Goal: Task Accomplishment & Management: Use online tool/utility

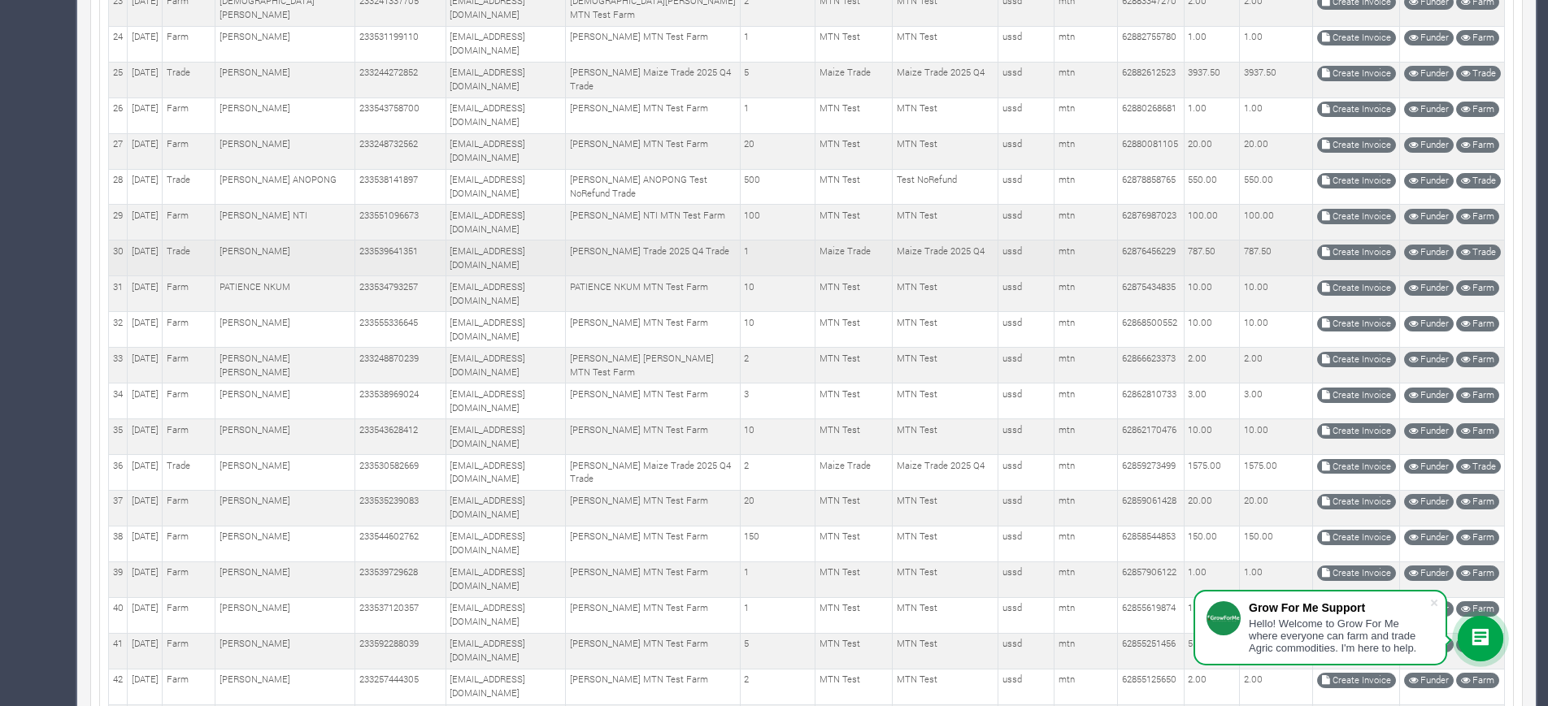
scroll to position [1234, 0]
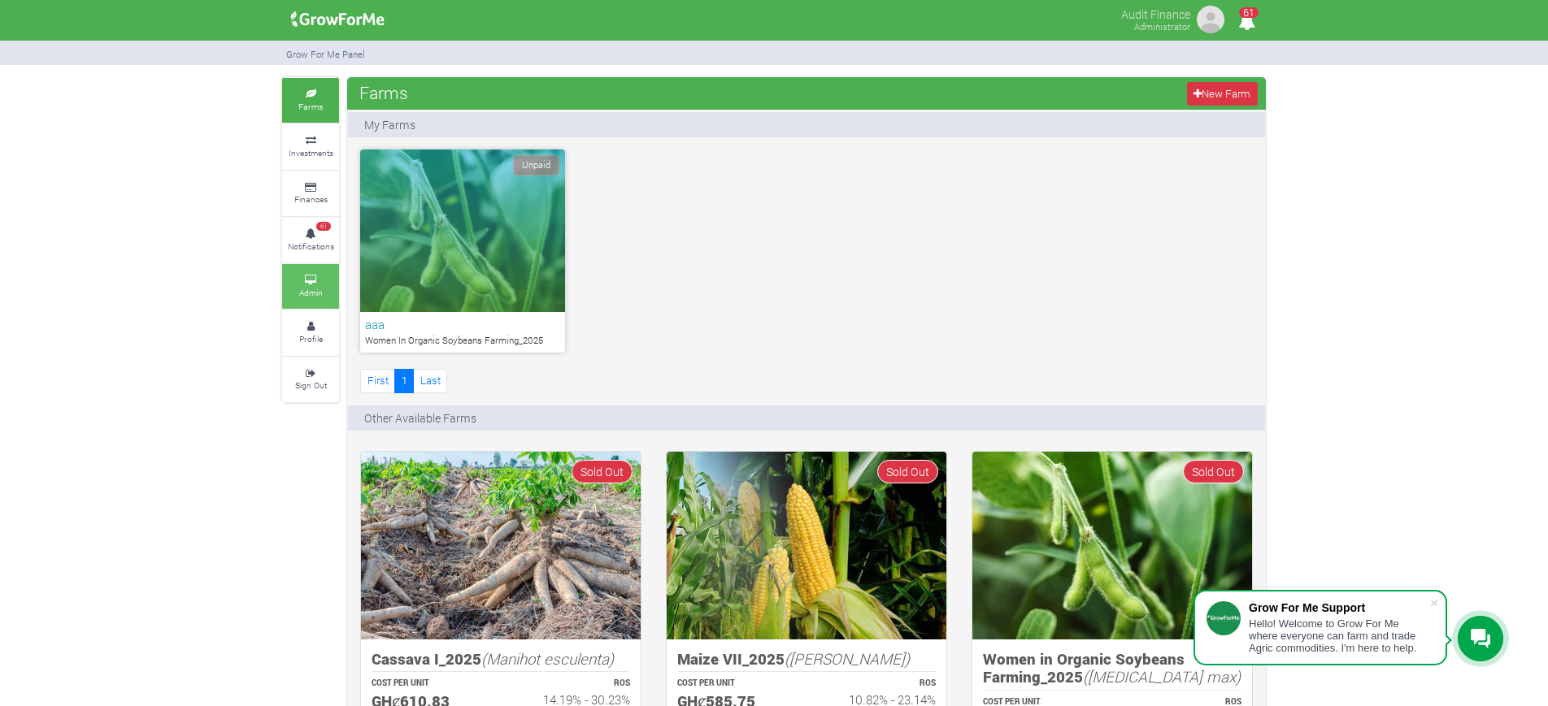
click at [301, 270] on link "Admin" at bounding box center [310, 286] width 57 height 45
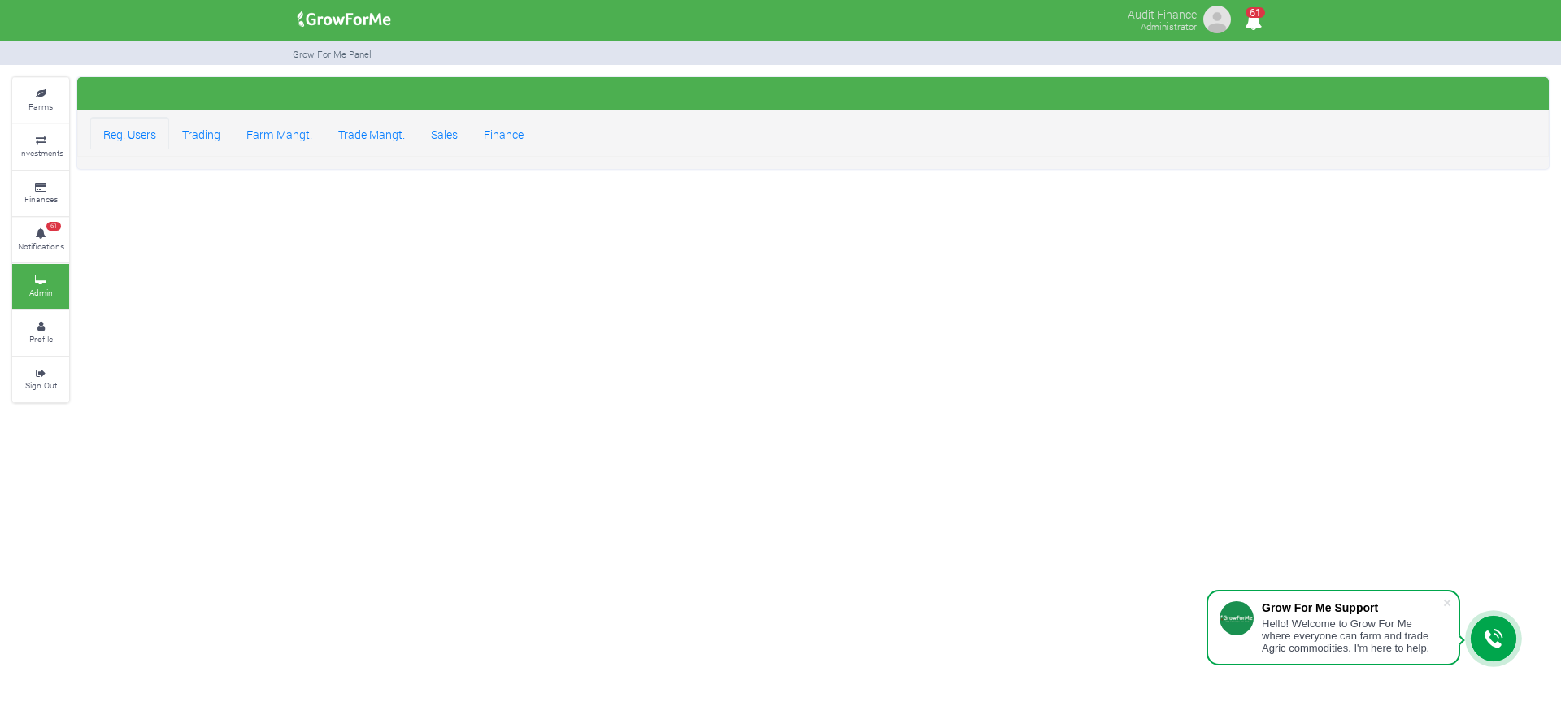
click at [121, 128] on link "Reg. Users" at bounding box center [129, 133] width 79 height 33
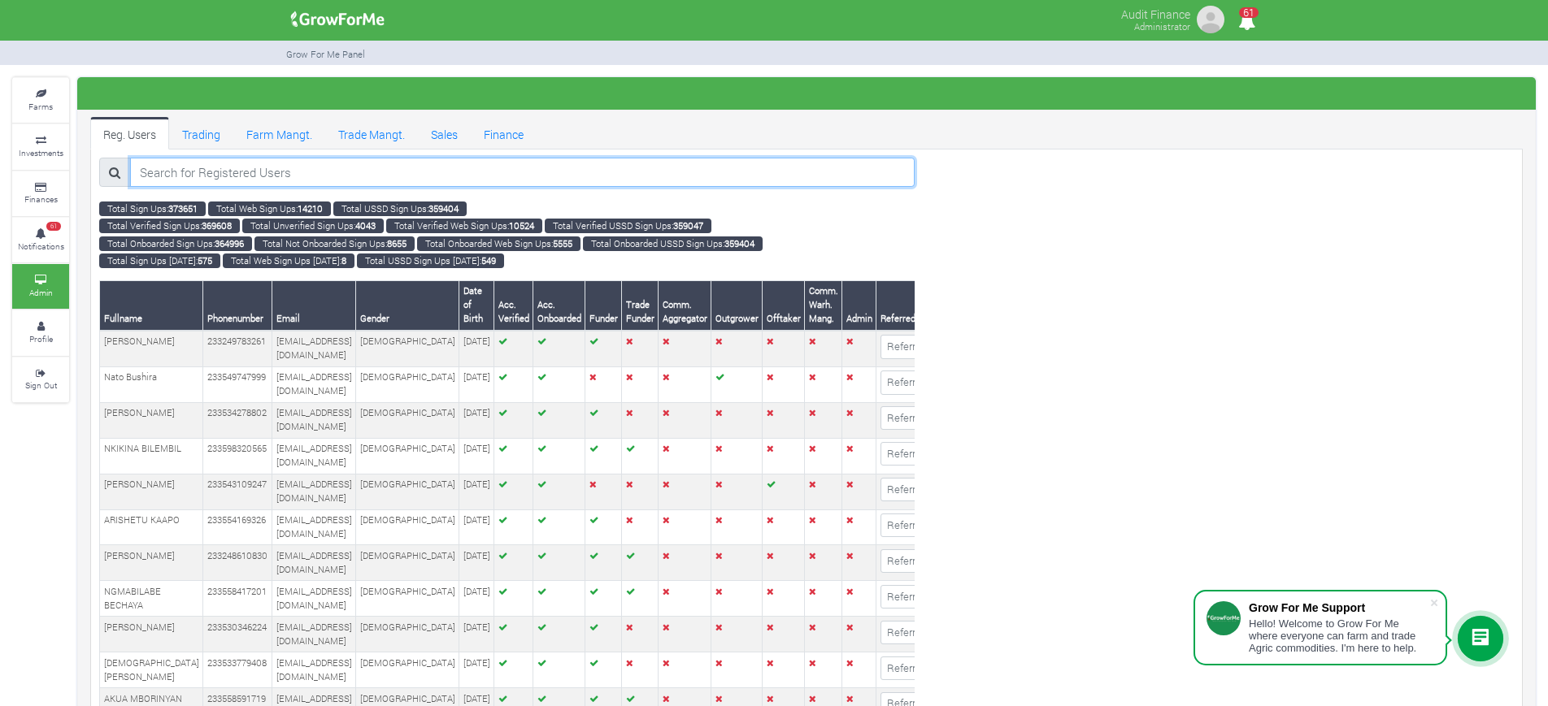
click at [302, 168] on input "search" at bounding box center [522, 172] width 784 height 29
paste input "233241111875"
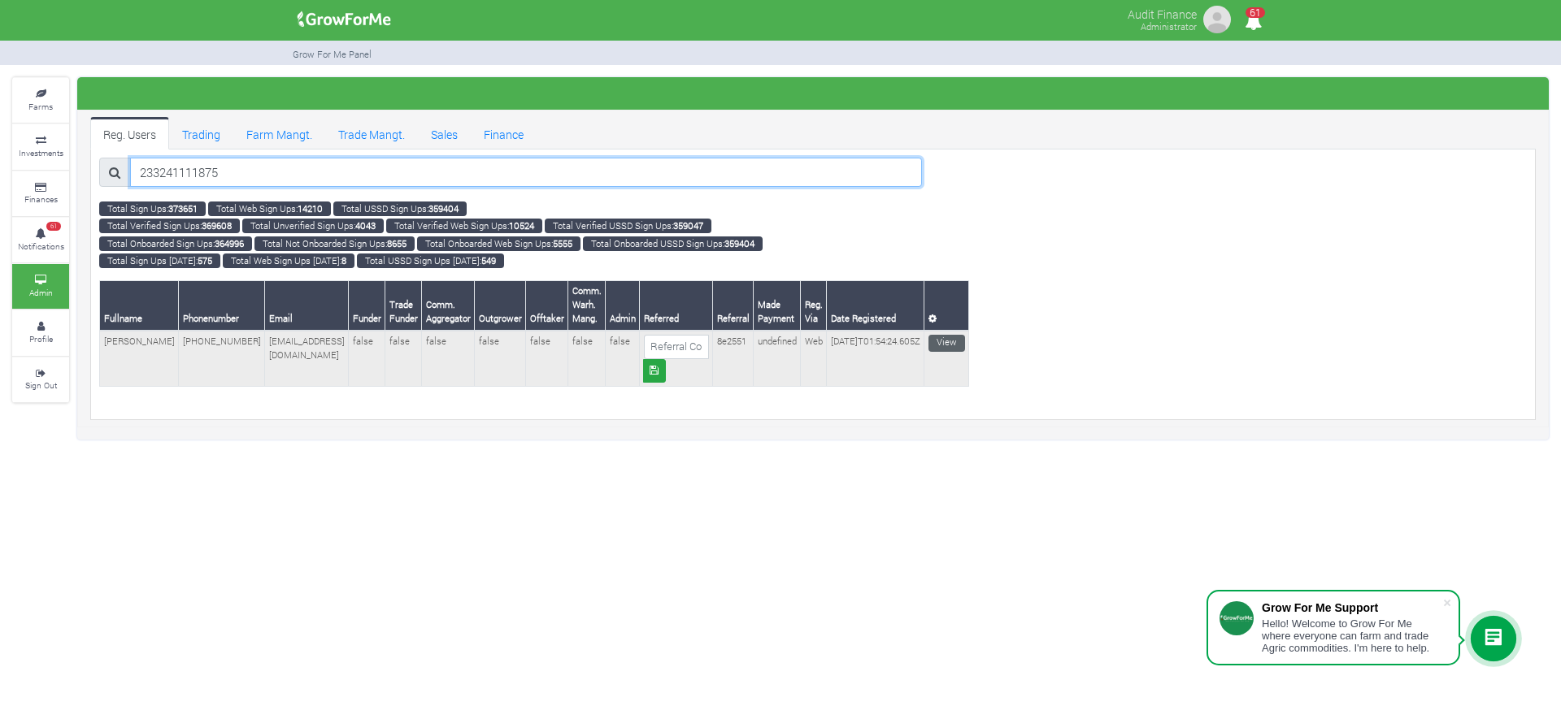
type input "233241111875"
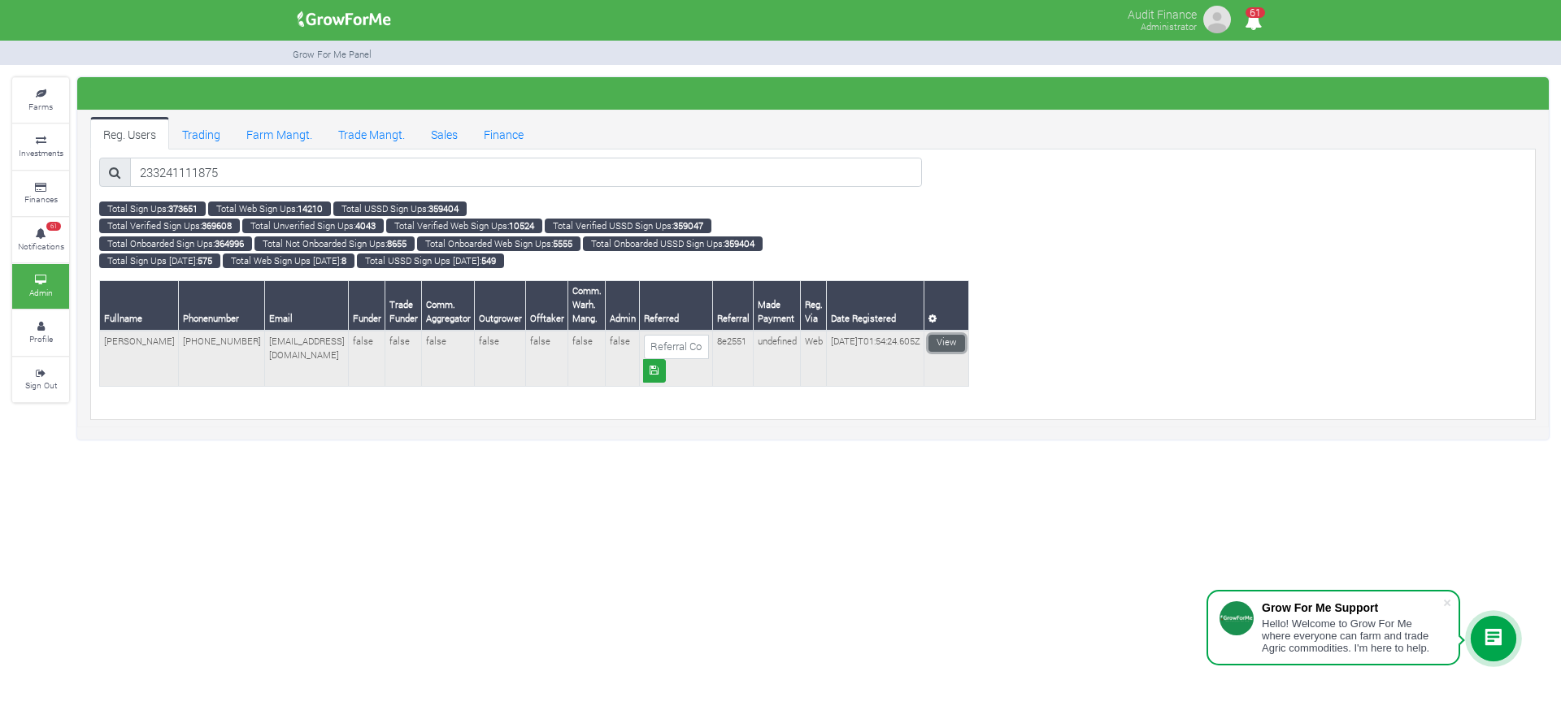
click at [928, 346] on link "View" at bounding box center [946, 343] width 37 height 17
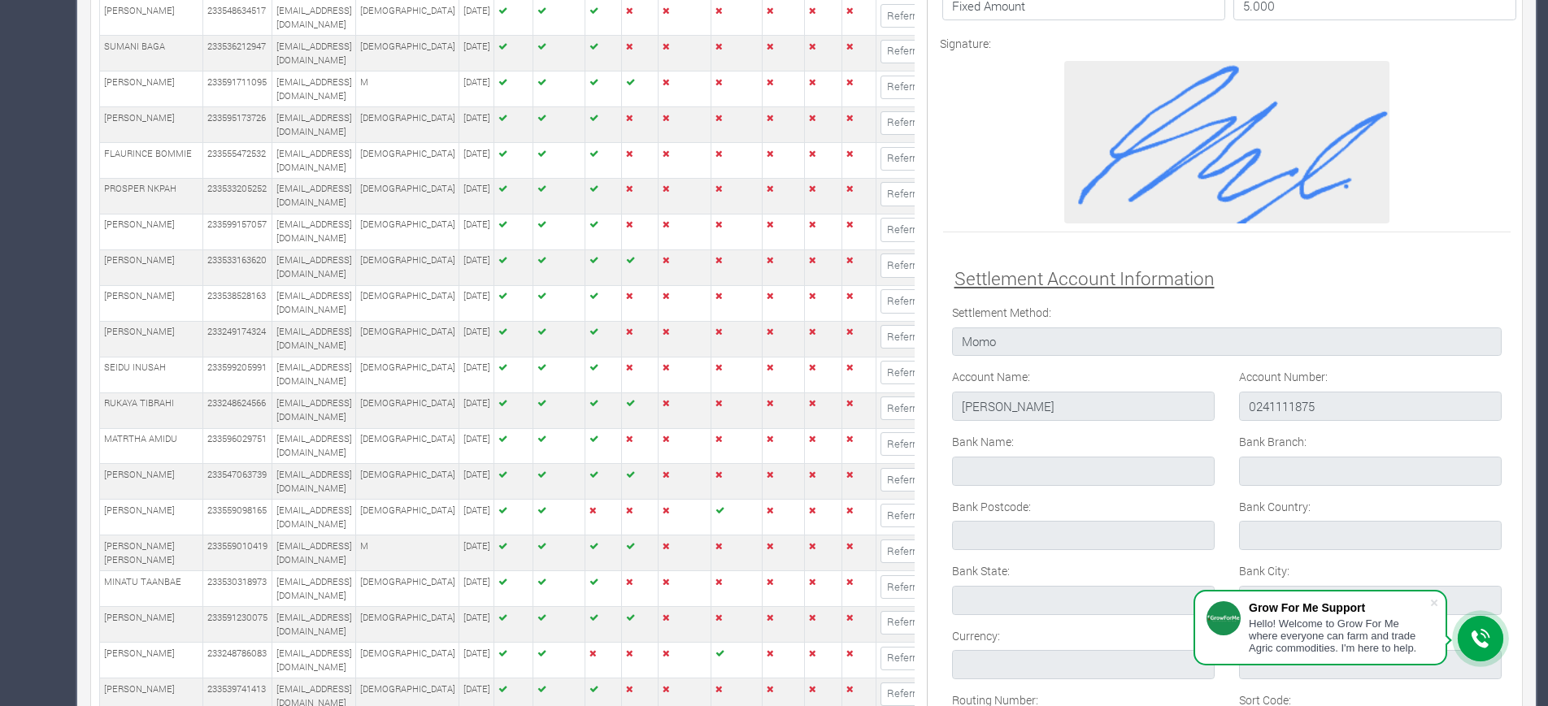
scroll to position [1762, 0]
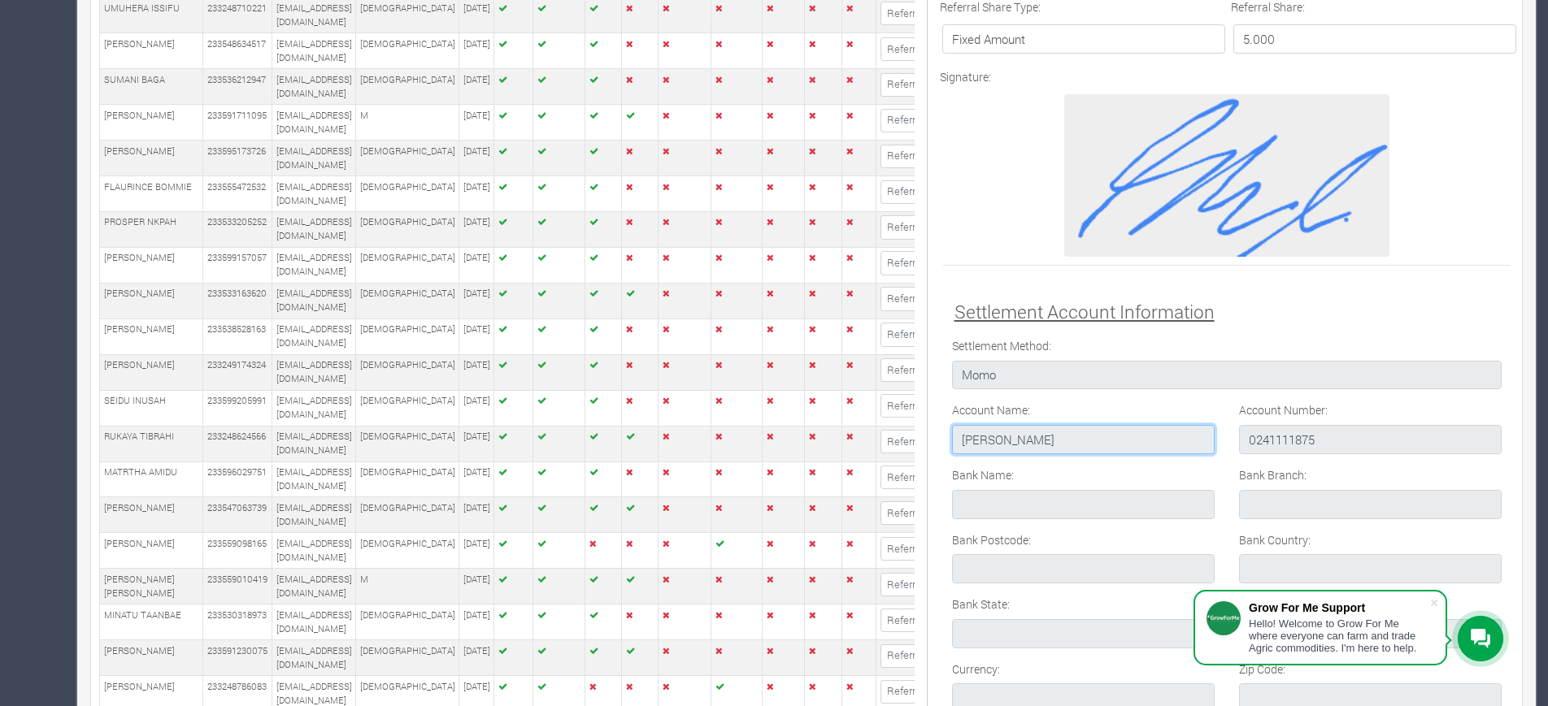
click at [1002, 445] on input "Philip Amoah" at bounding box center [1083, 439] width 263 height 29
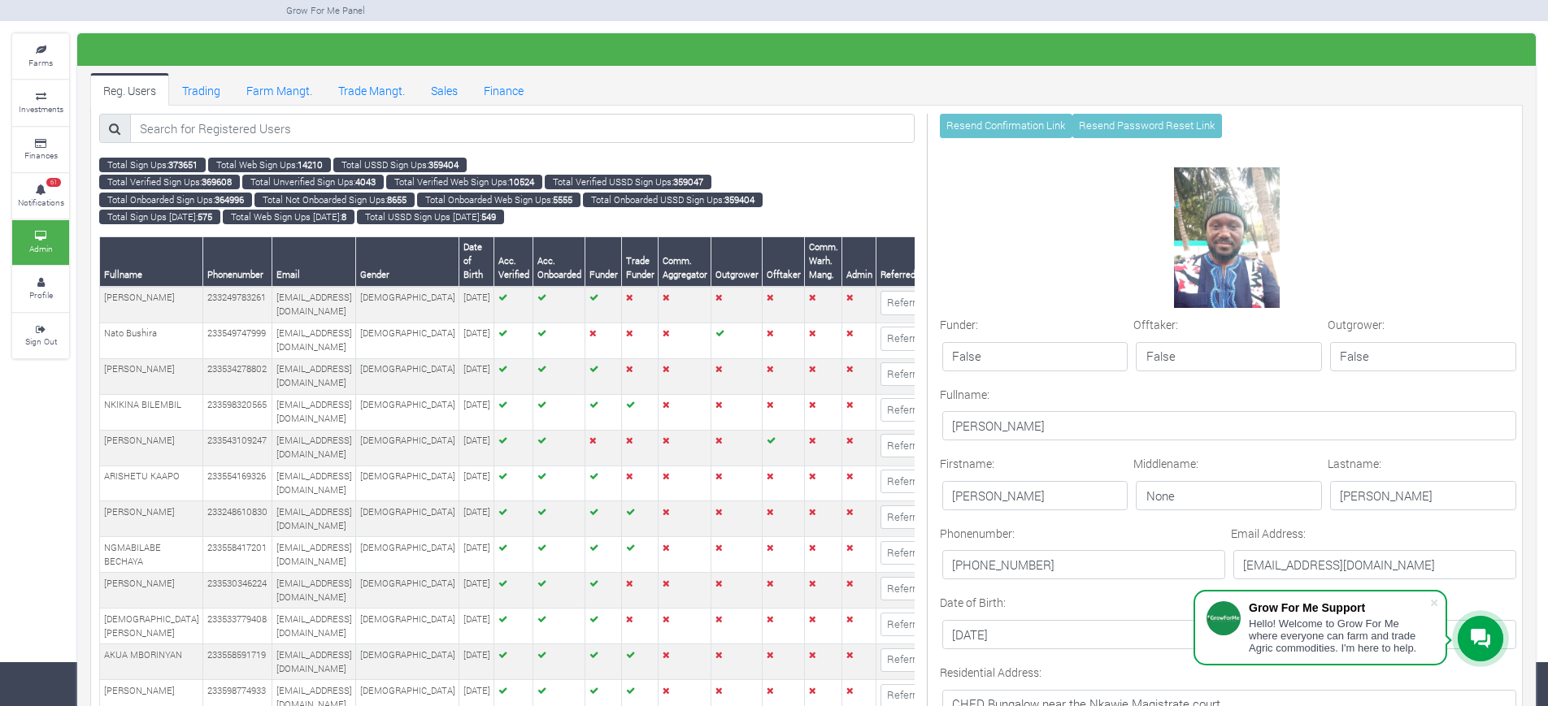
scroll to position [7, 0]
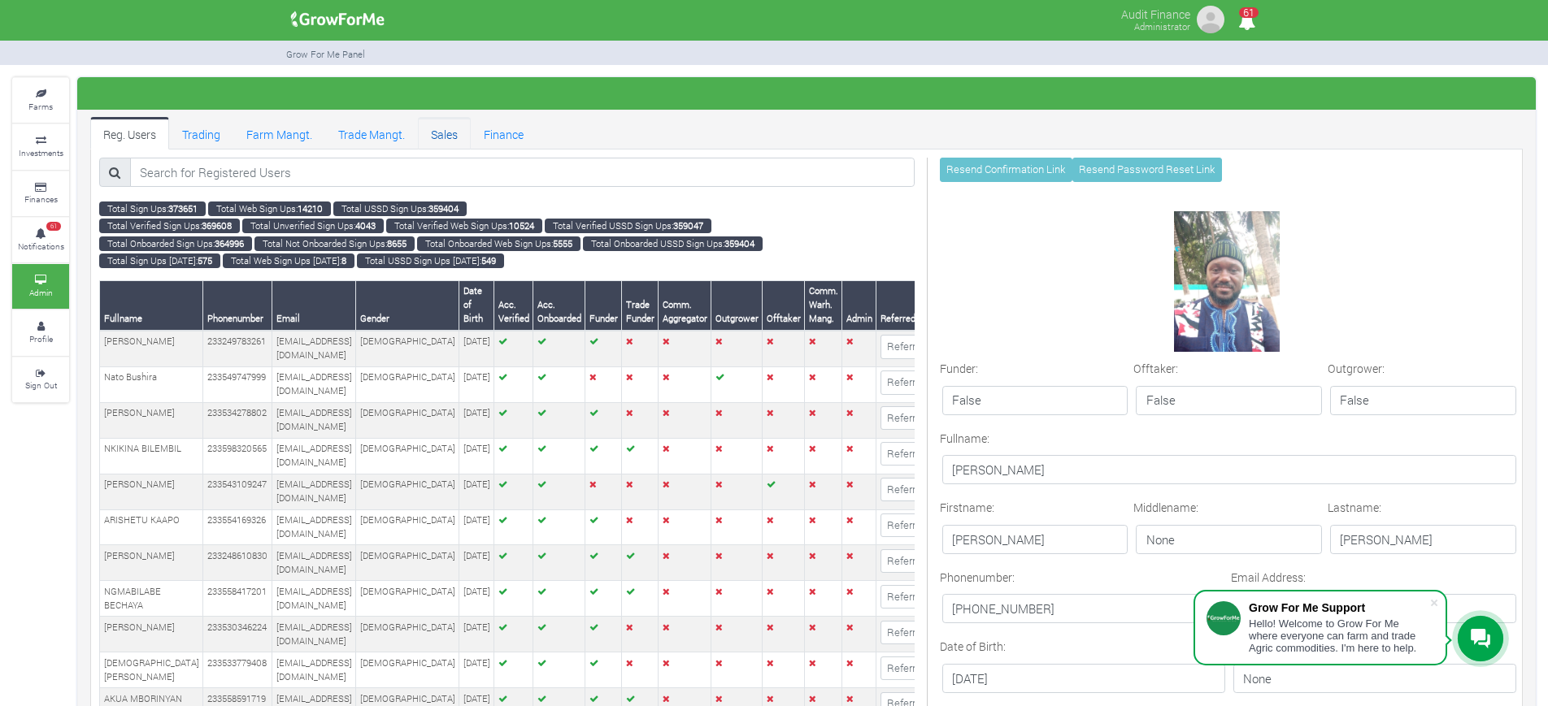
drag, startPoint x: 0, startPoint y: 0, endPoint x: 447, endPoint y: 131, distance: 465.9
click at [447, 131] on link "Sales" at bounding box center [444, 133] width 53 height 33
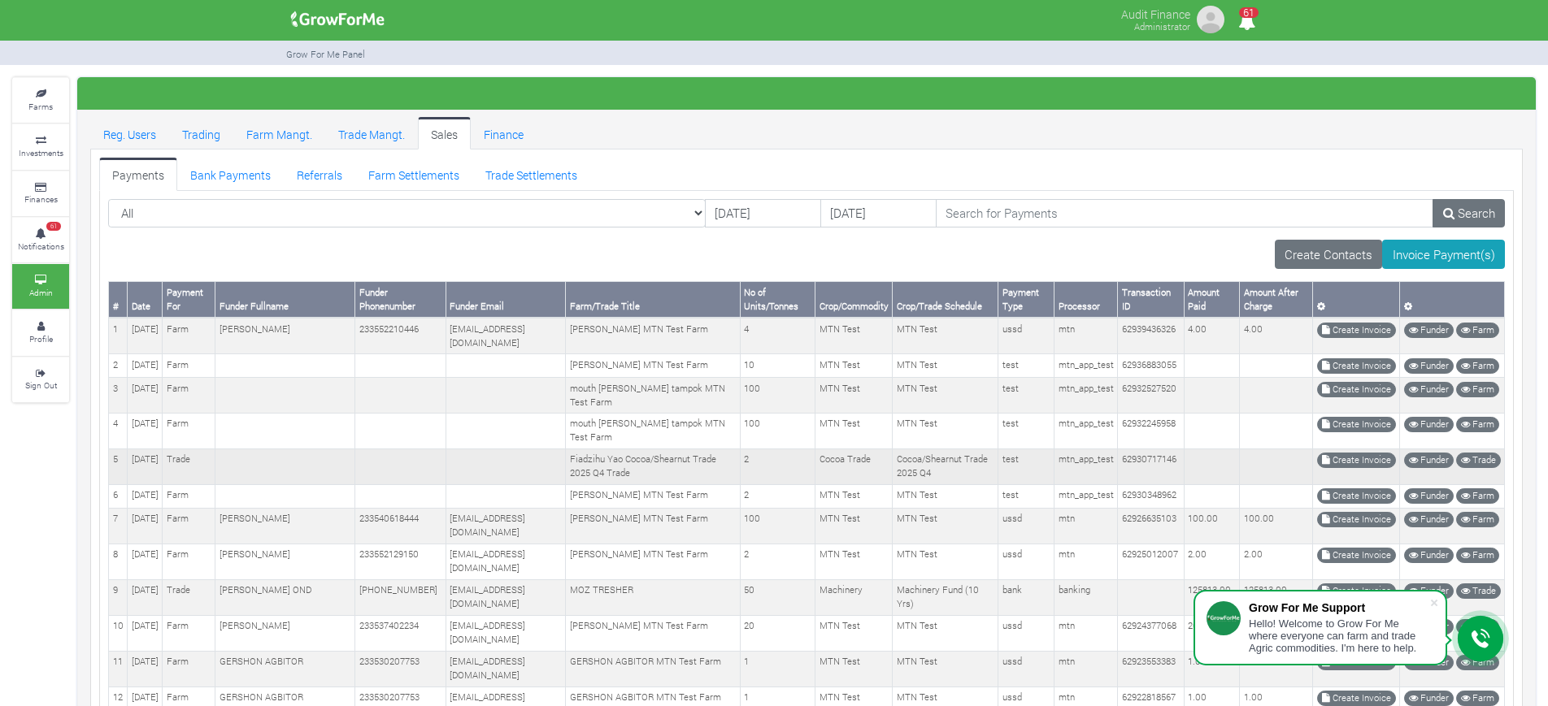
click at [597, 461] on td "Fiadzihu Yao Cocoa/Shearnut Trade 2025 Q4 Trade" at bounding box center [653, 467] width 175 height 36
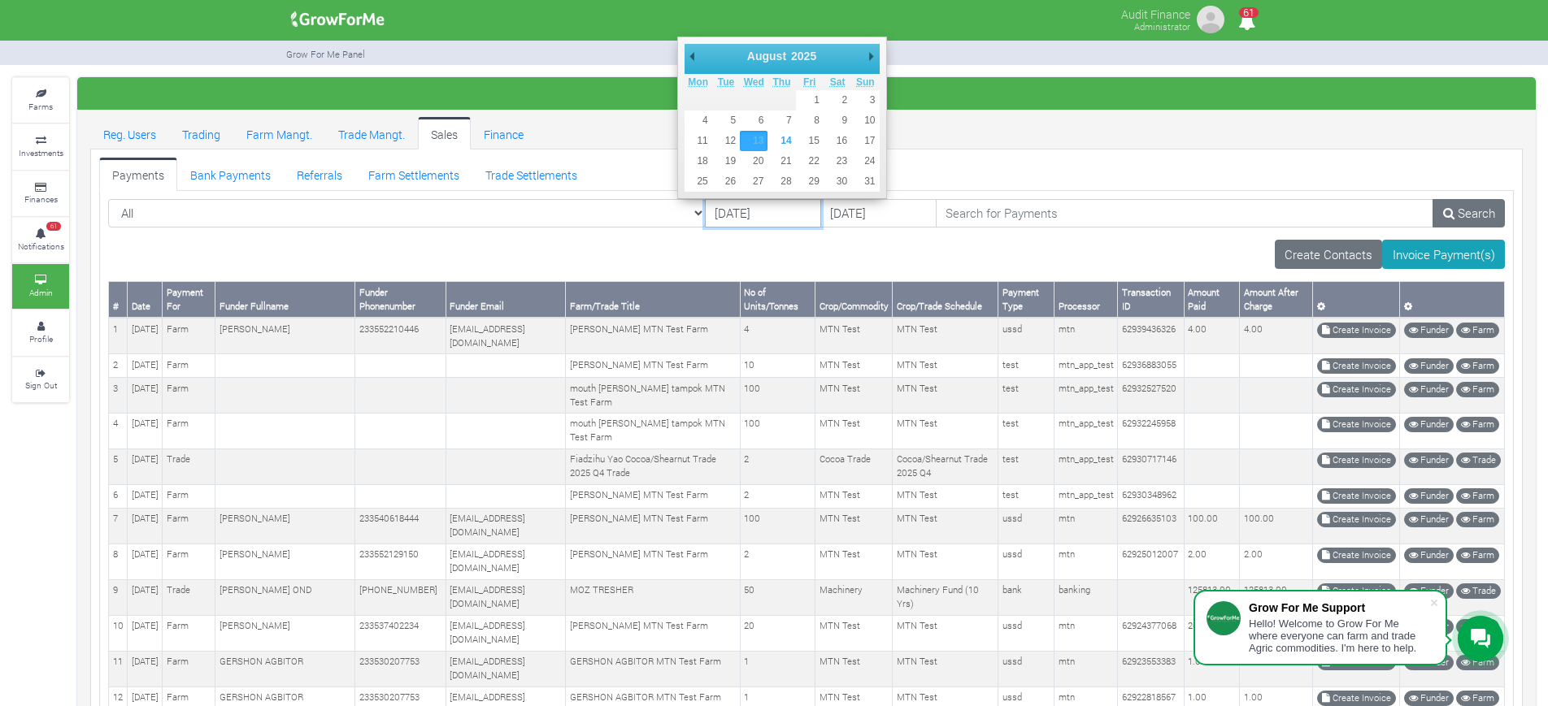
click at [705, 211] on input "13/08/2025" at bounding box center [763, 213] width 116 height 29
type input "07/08/2025"
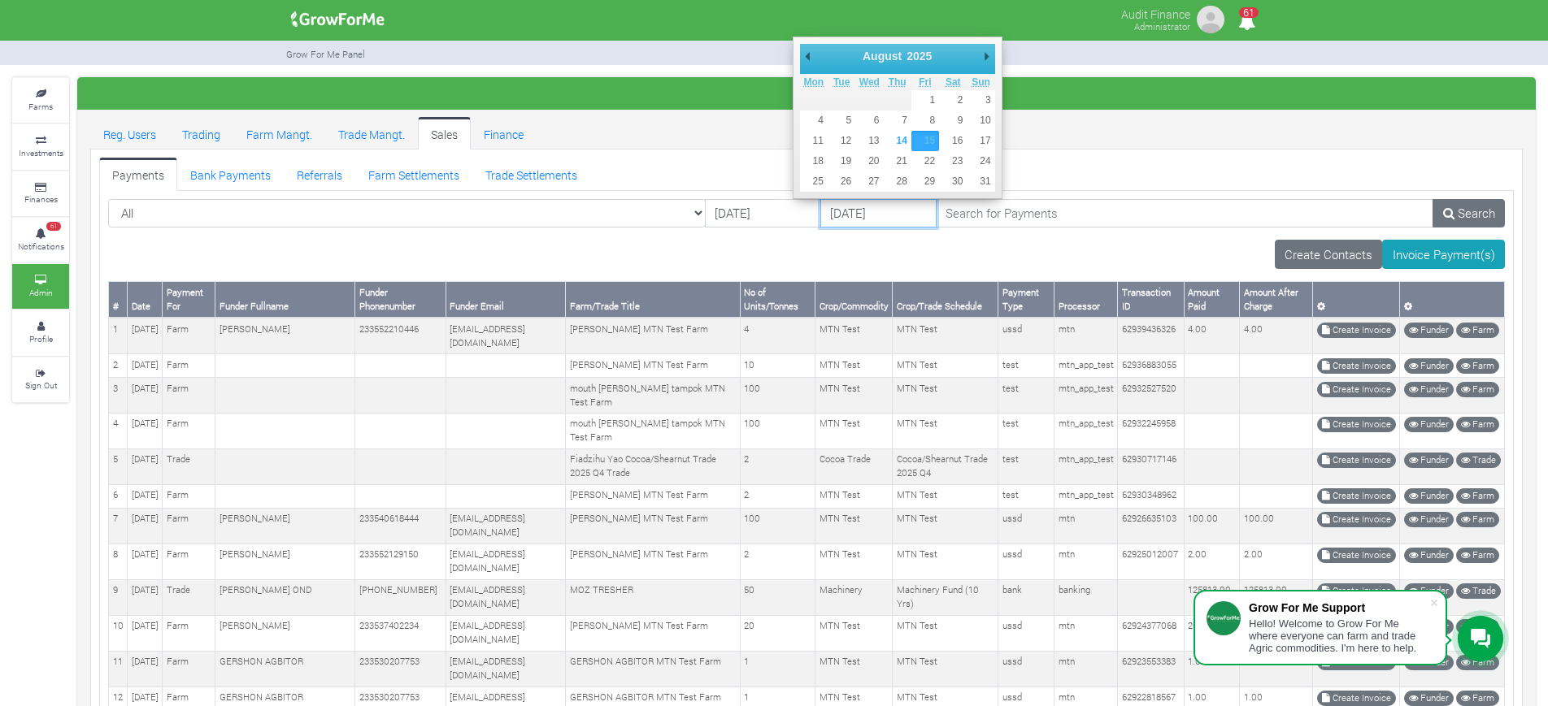
click at [820, 220] on input "15/08/2025" at bounding box center [878, 213] width 116 height 29
type input "[DATE]"
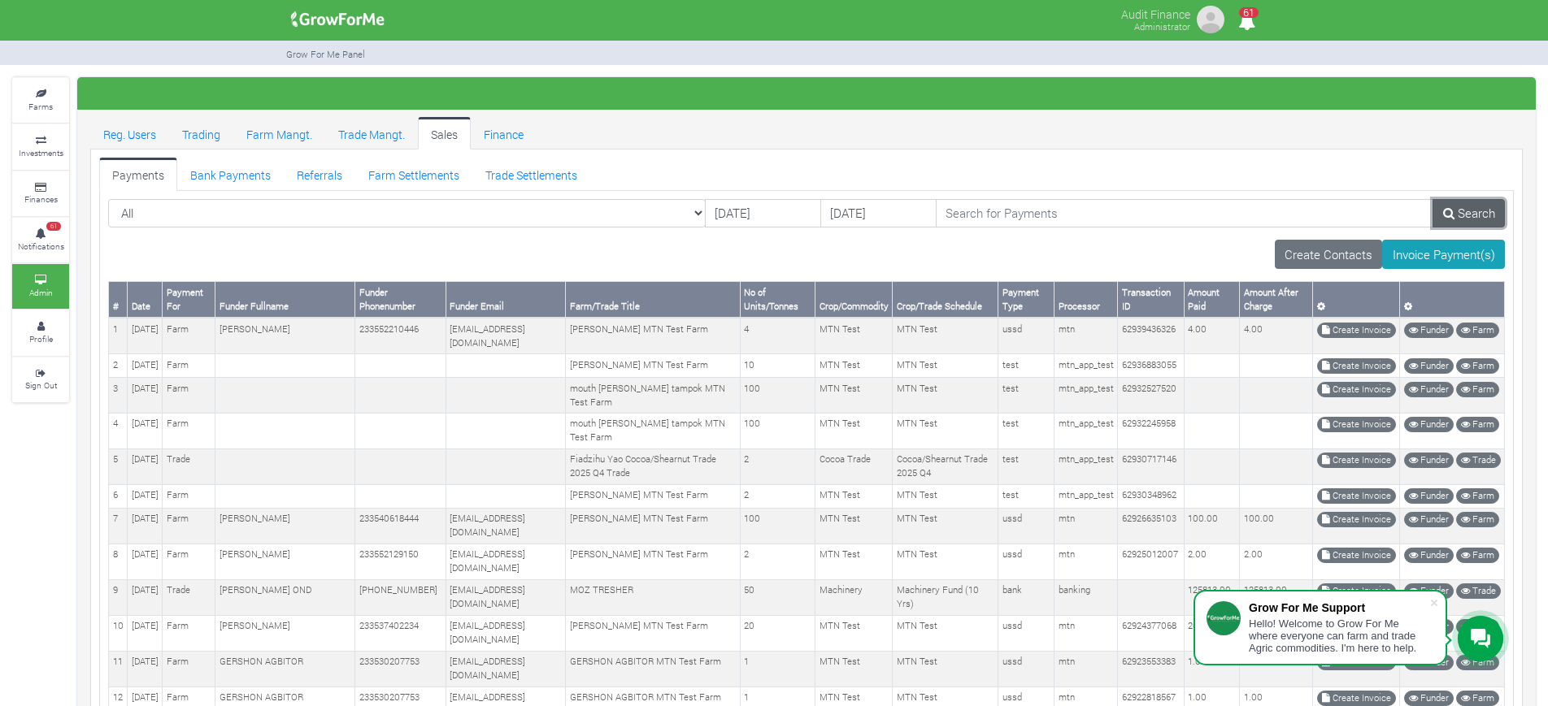
click at [1484, 208] on link "Search" at bounding box center [1468, 213] width 72 height 29
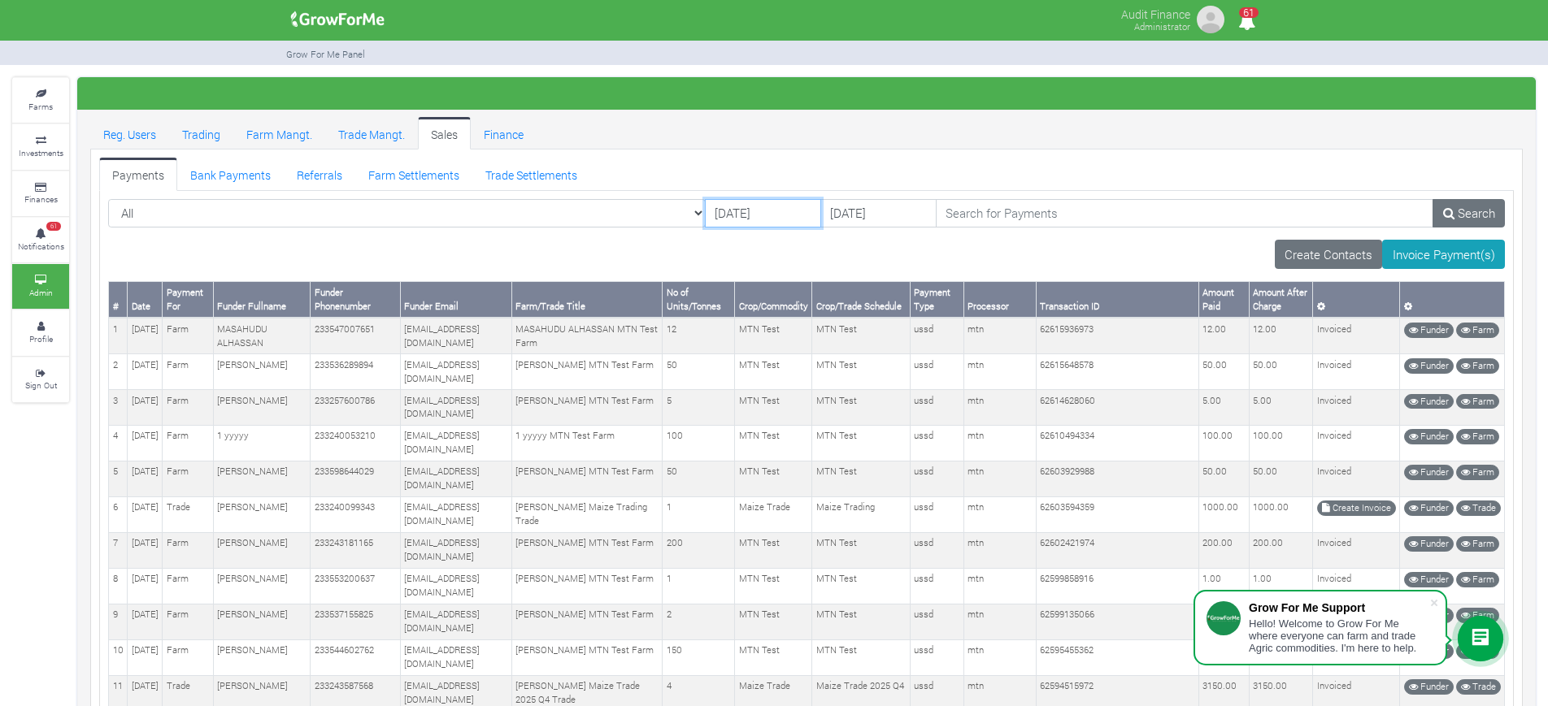
click at [705, 211] on input "07/08/2025" at bounding box center [763, 213] width 116 height 29
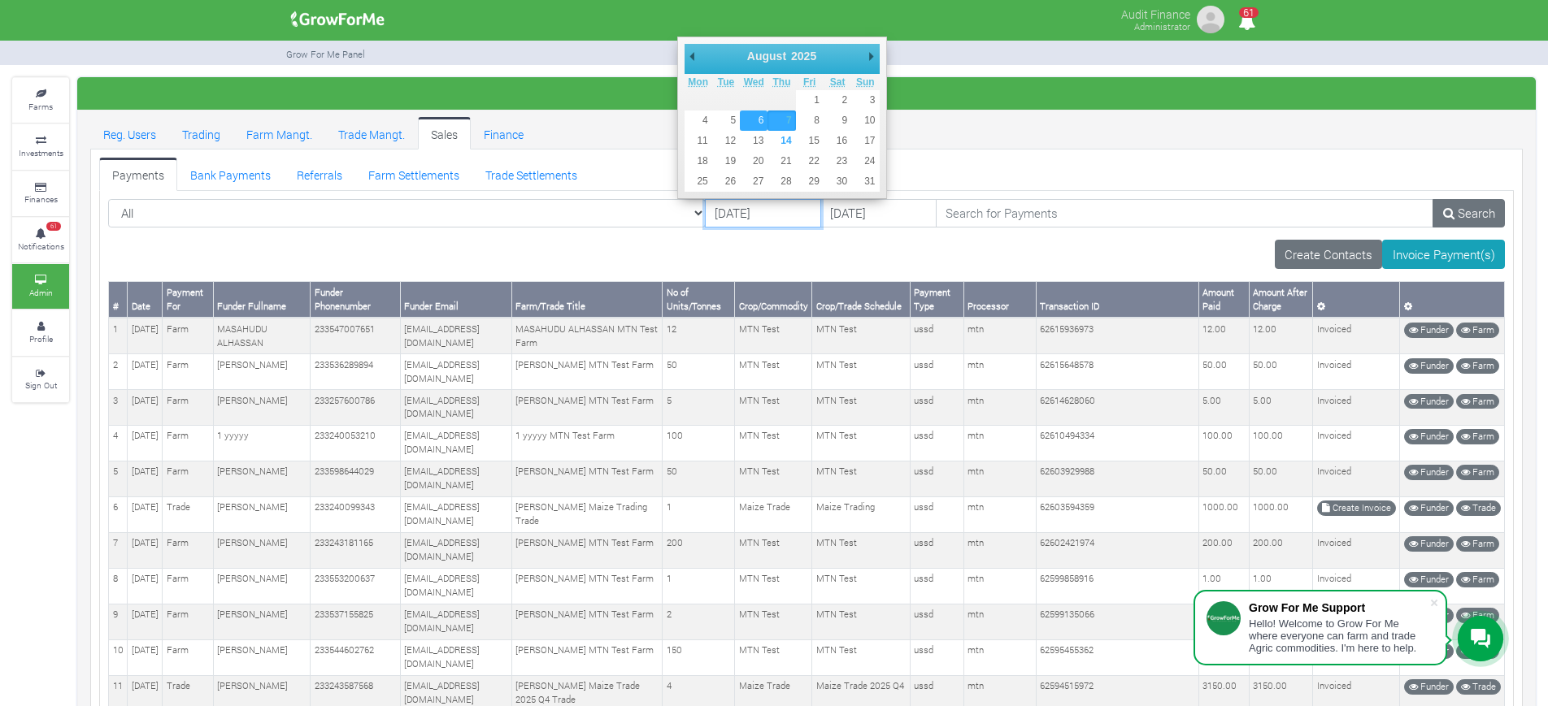
type input "06/08/2025"
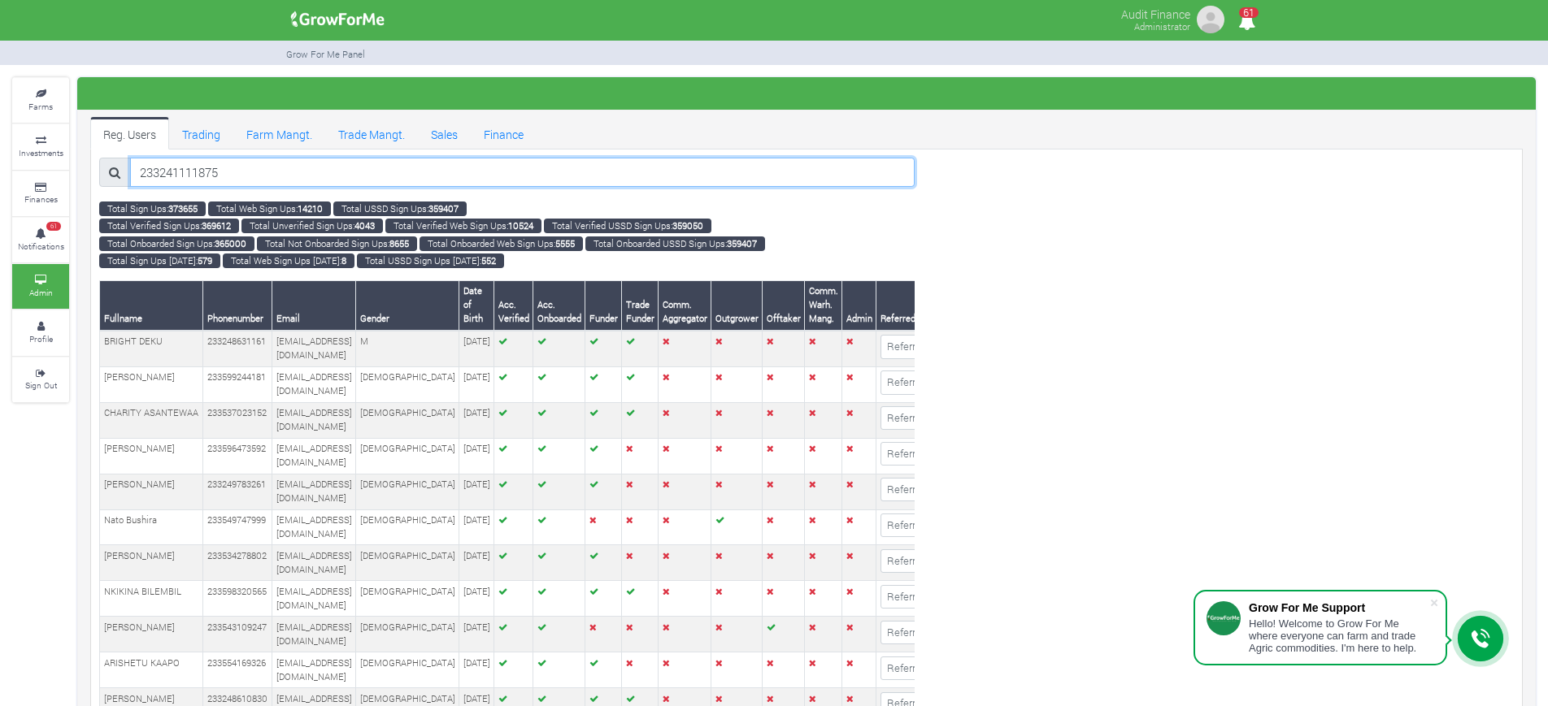
click at [302, 174] on input "233241111875" at bounding box center [522, 172] width 784 height 29
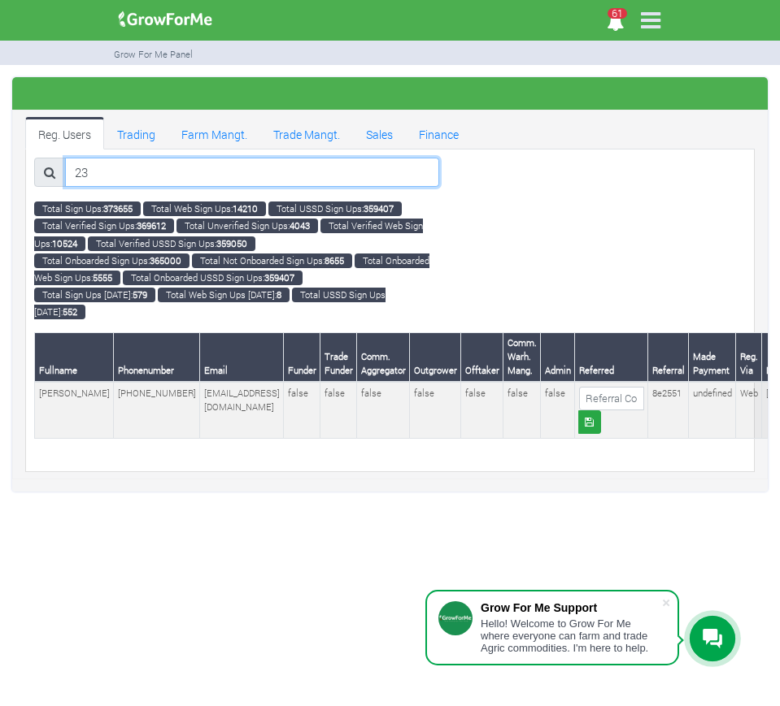
type input "2"
paste input "233545198451"
type input "233545198451"
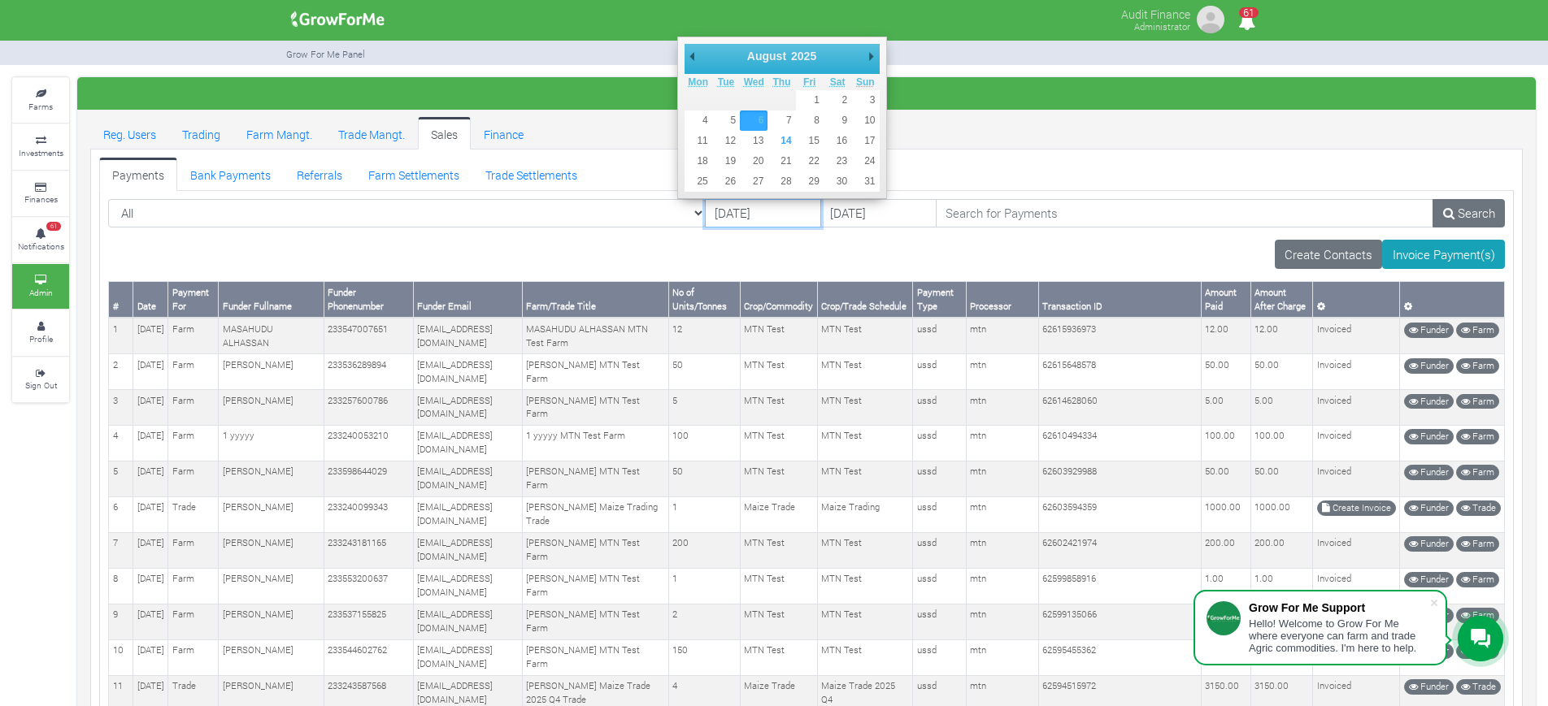
click at [705, 210] on input "[DATE]" at bounding box center [763, 213] width 116 height 29
type input "[DATE]"
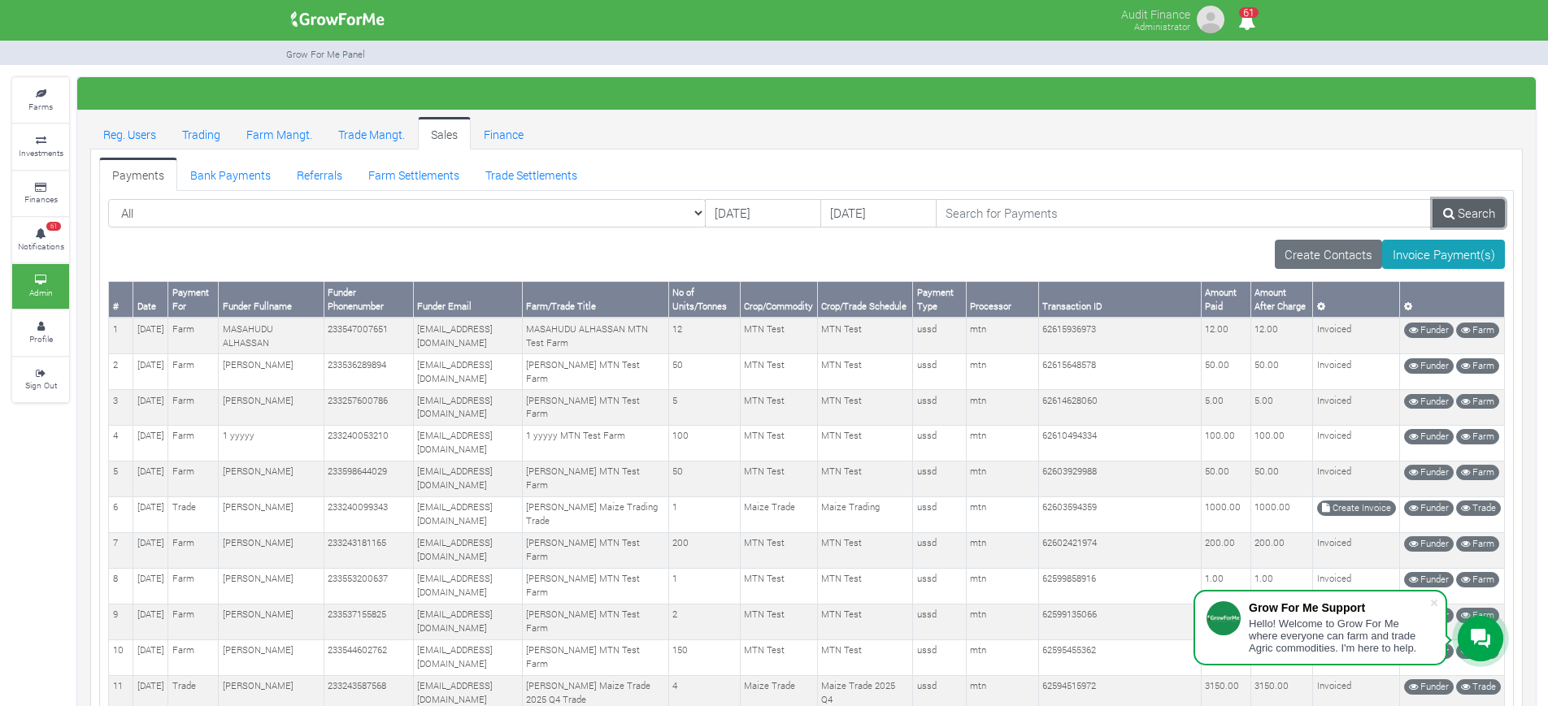
click at [1479, 210] on link "Search" at bounding box center [1468, 213] width 72 height 29
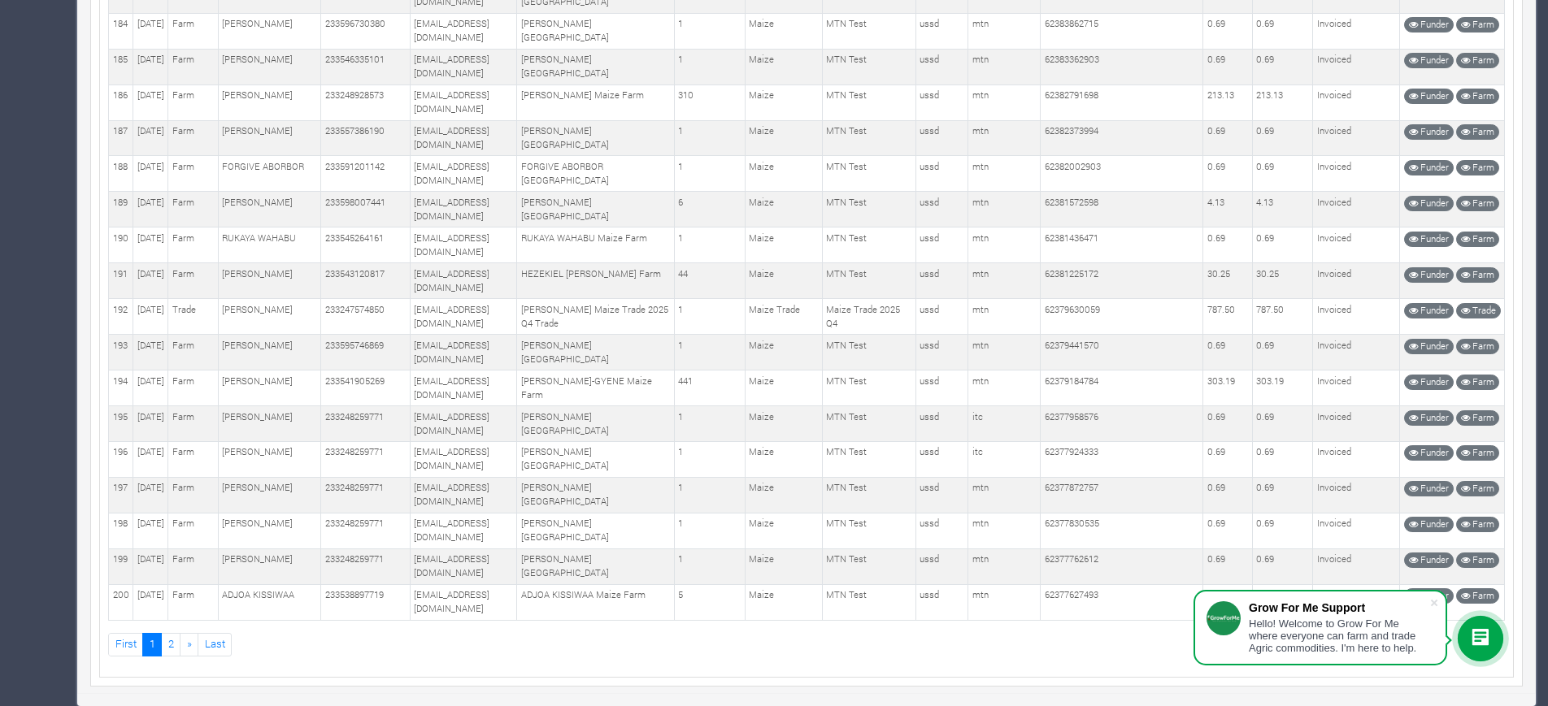
scroll to position [9614, 0]
click at [172, 637] on link "2" at bounding box center [171, 645] width 20 height 24
